Goal: Information Seeking & Learning: Compare options

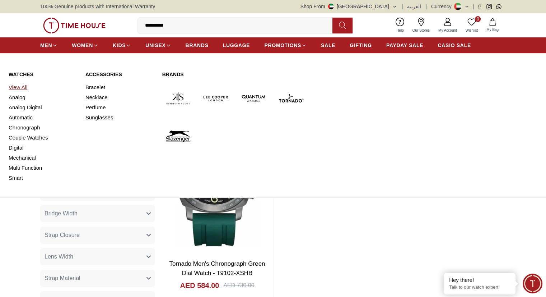
click at [27, 87] on link "View All" at bounding box center [43, 87] width 68 height 10
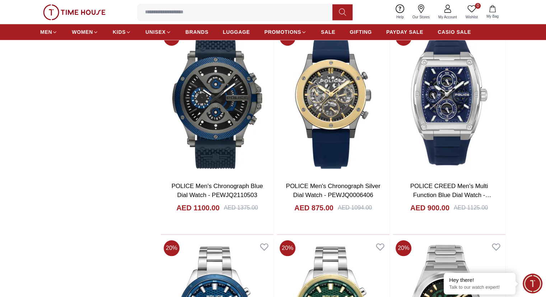
scroll to position [754, 0]
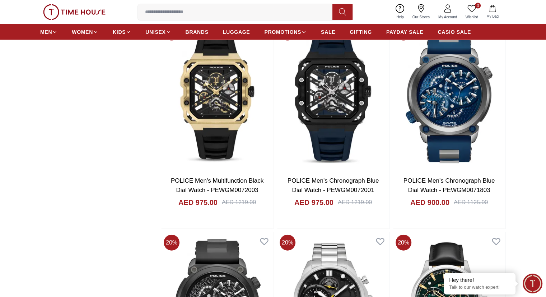
scroll to position [1728, 0]
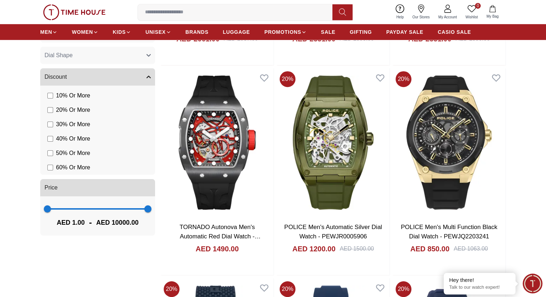
scroll to position [376, 0]
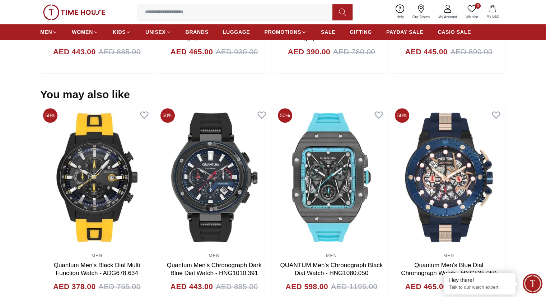
scroll to position [718, 0]
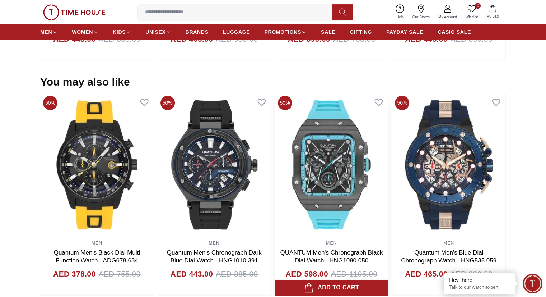
click at [310, 148] on img at bounding box center [331, 165] width 113 height 144
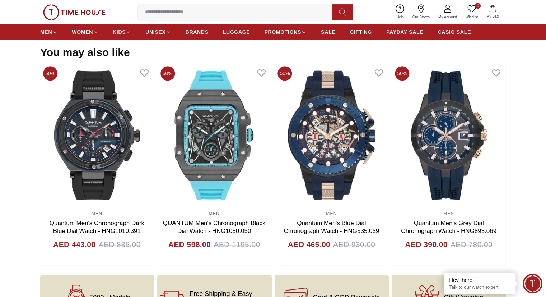
scroll to position [695, 0]
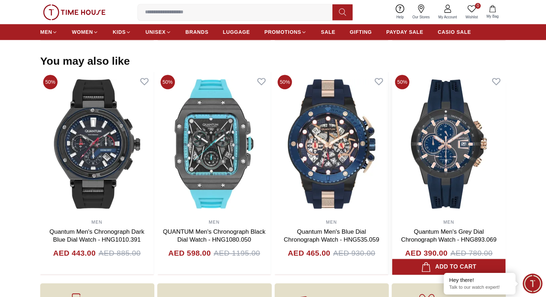
click at [441, 162] on img at bounding box center [448, 144] width 113 height 144
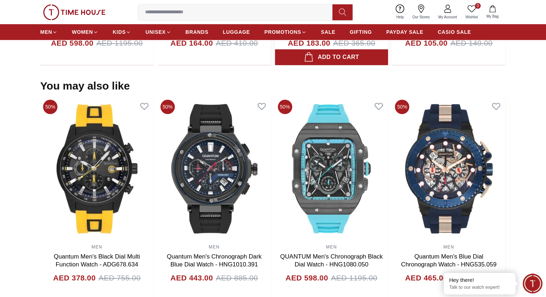
scroll to position [684, 0]
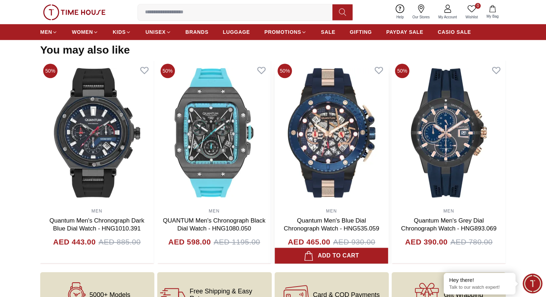
click at [364, 141] on img at bounding box center [331, 133] width 113 height 144
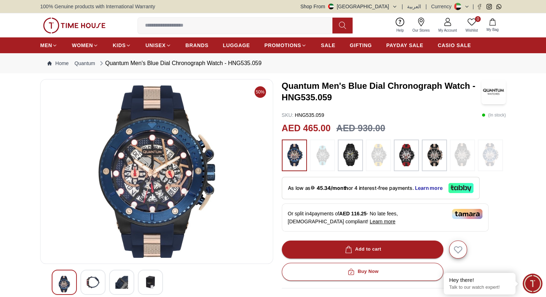
click at [431, 148] on img at bounding box center [435, 155] width 18 height 24
